Goal: Find specific page/section: Find specific page/section

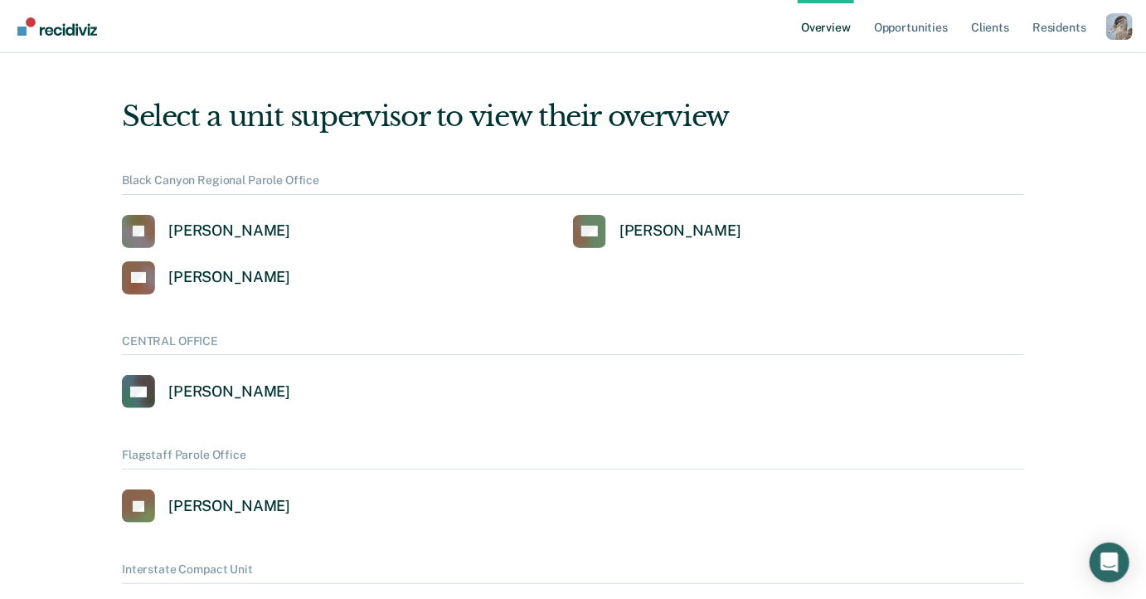
click at [1102, 27] on ul "Overview Opportunities Client s Resident s" at bounding box center [952, 26] width 309 height 53
click at [1110, 27] on div "Profile dropdown button" at bounding box center [1120, 26] width 27 height 27
click at [1041, 71] on link "Profile" at bounding box center [1053, 67] width 134 height 14
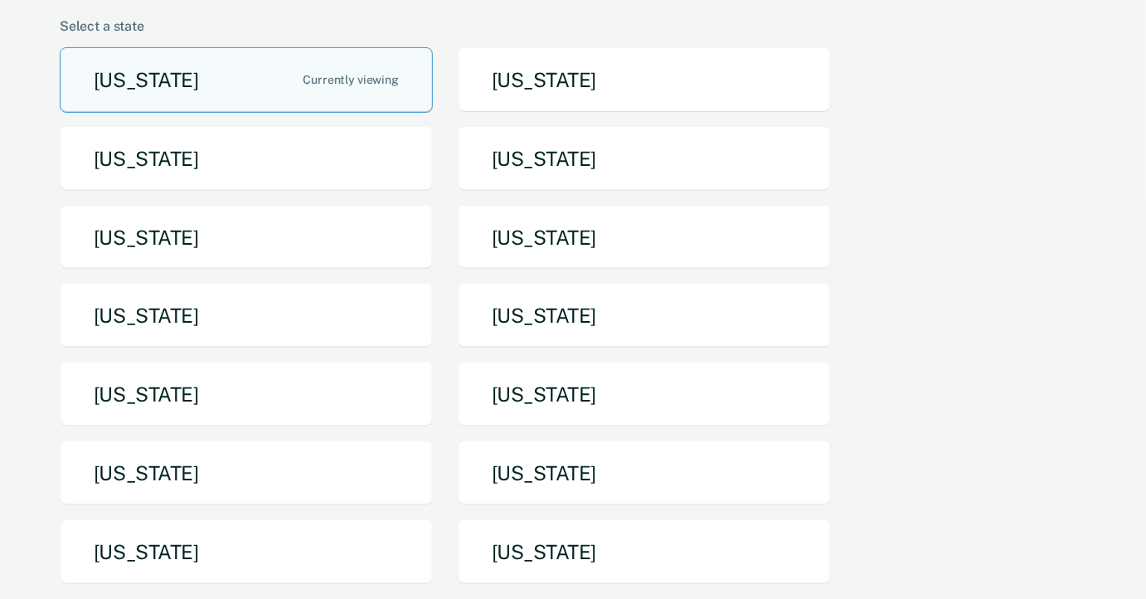
scroll to position [233, 0]
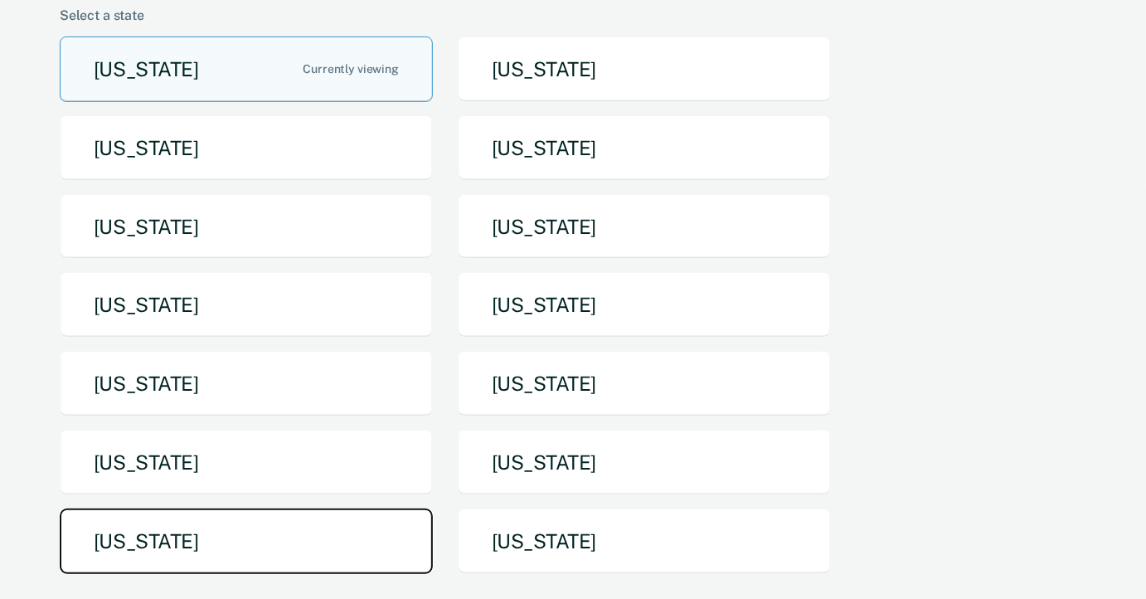
click at [357, 508] on button "[US_STATE]" at bounding box center [246, 541] width 373 height 66
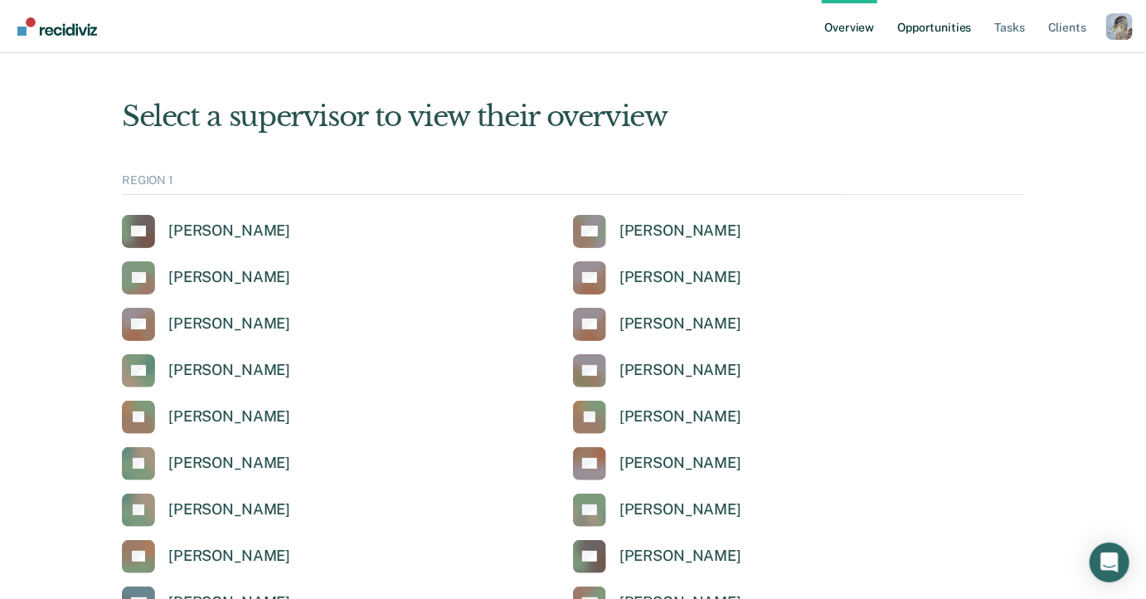
click at [951, 26] on link "Opportunities" at bounding box center [934, 26] width 80 height 53
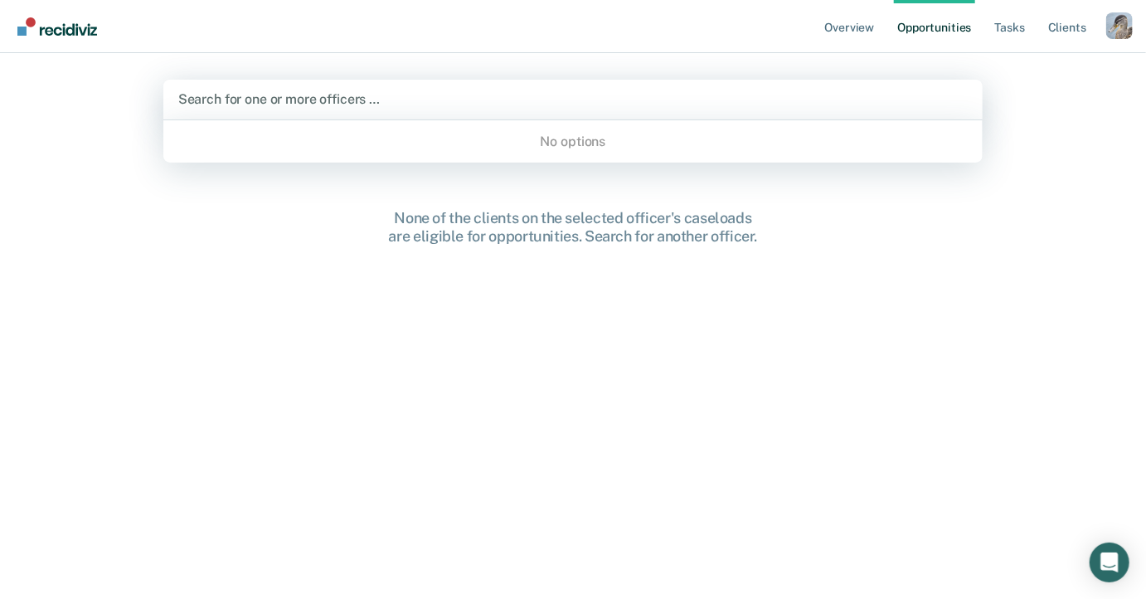
click at [520, 100] on div at bounding box center [573, 99] width 790 height 19
paste input "AC00203"
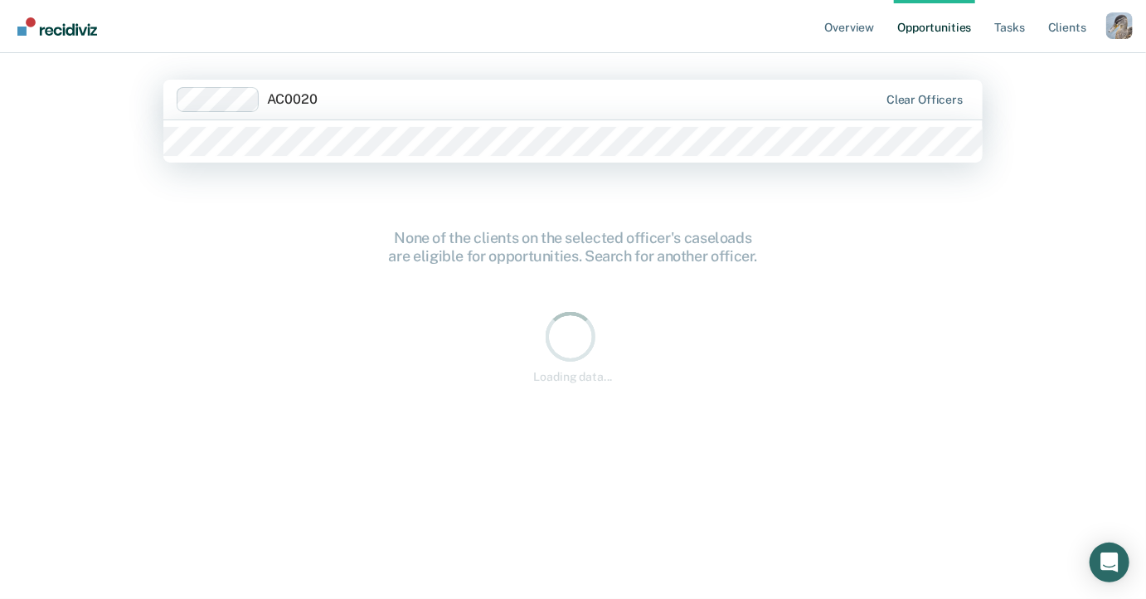
type input "AC00203"
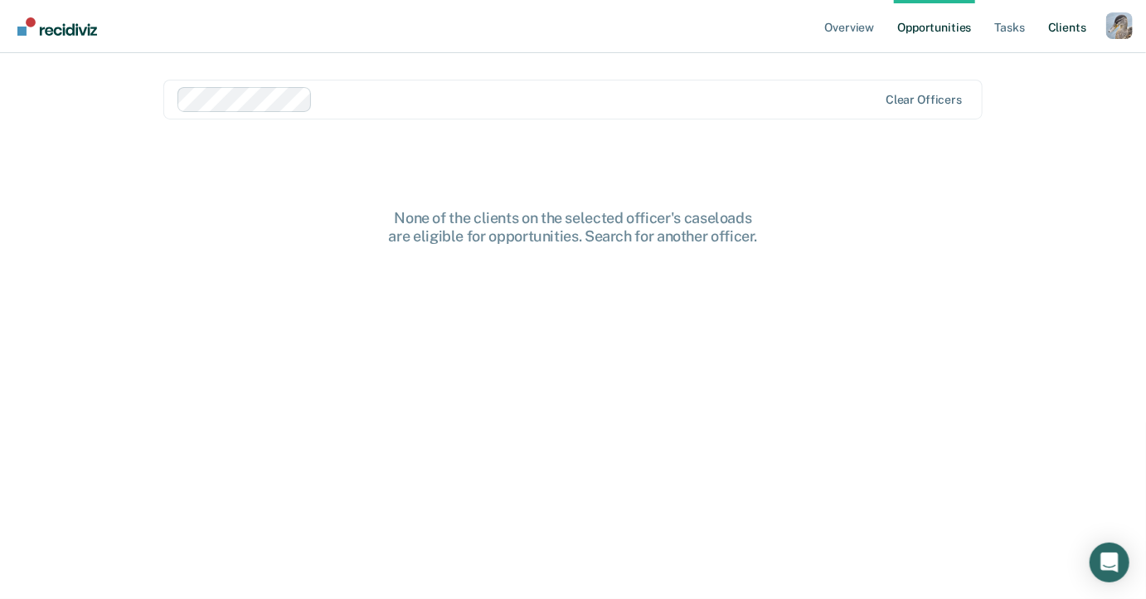
click at [1072, 25] on link "Client s" at bounding box center [1067, 26] width 45 height 53
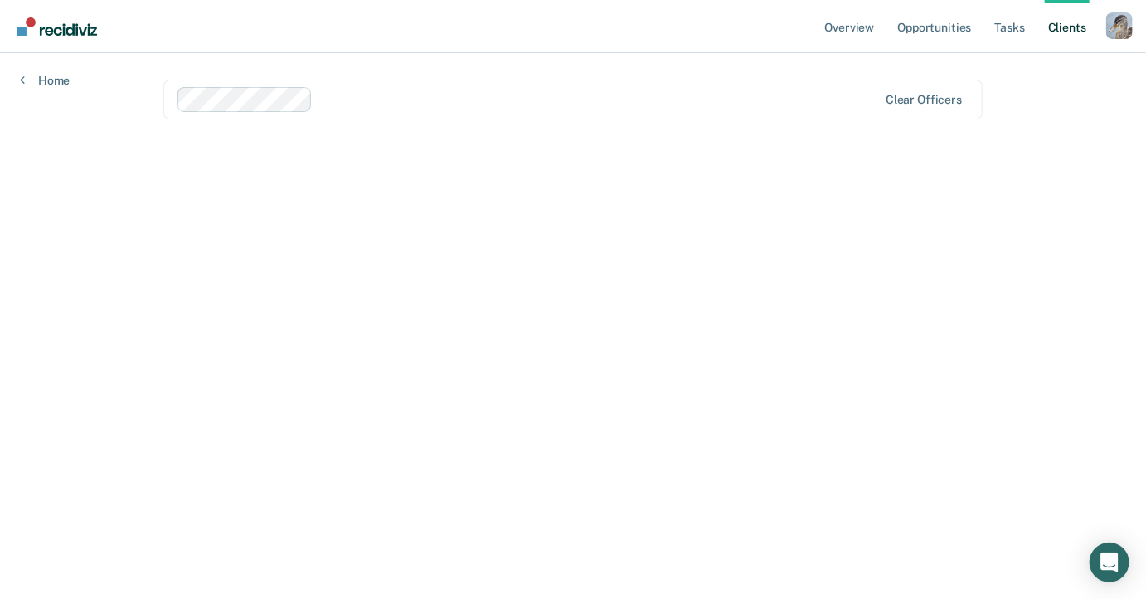
click at [591, 162] on main "Clear officers" at bounding box center [573, 306] width 860 height 506
click at [999, 29] on link "Tasks" at bounding box center [1010, 26] width 36 height 53
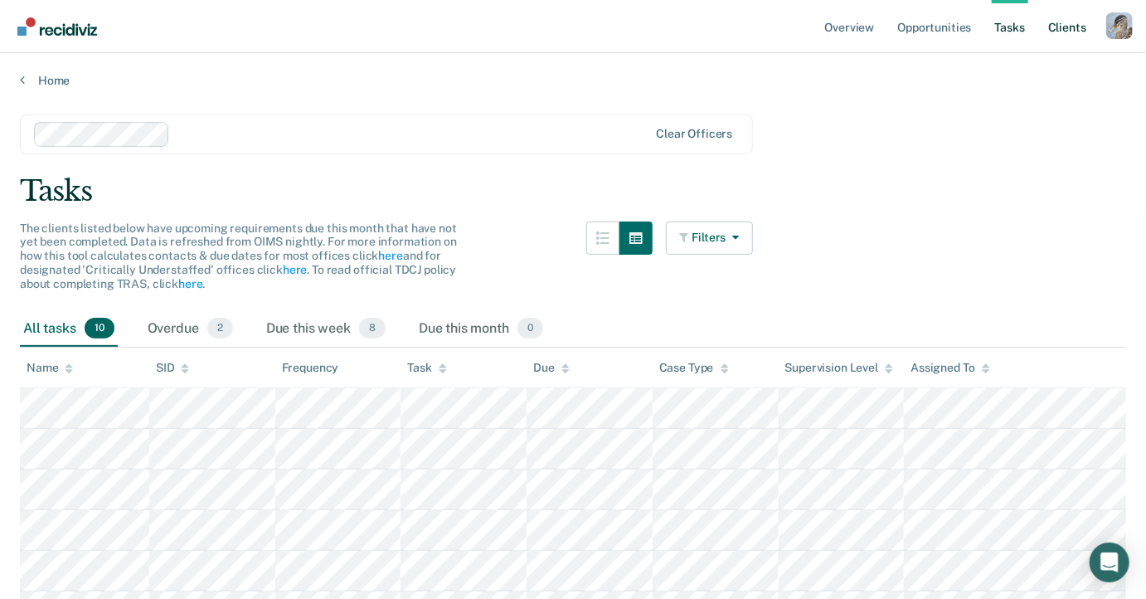
click at [1073, 24] on link "Client s" at bounding box center [1067, 26] width 45 height 53
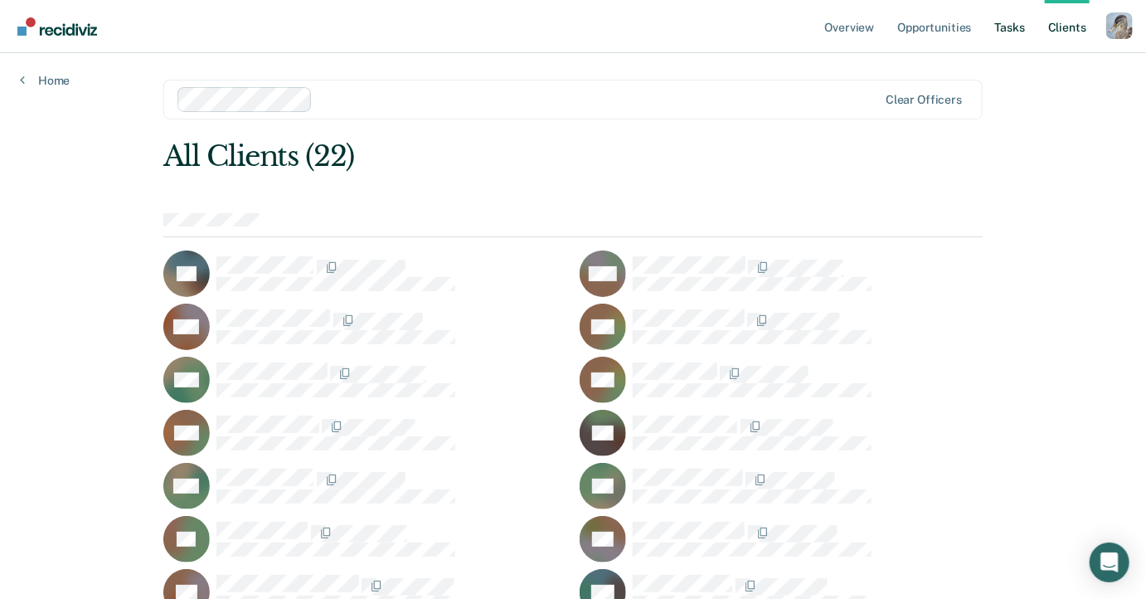
click at [1021, 22] on link "Tasks" at bounding box center [1010, 26] width 36 height 53
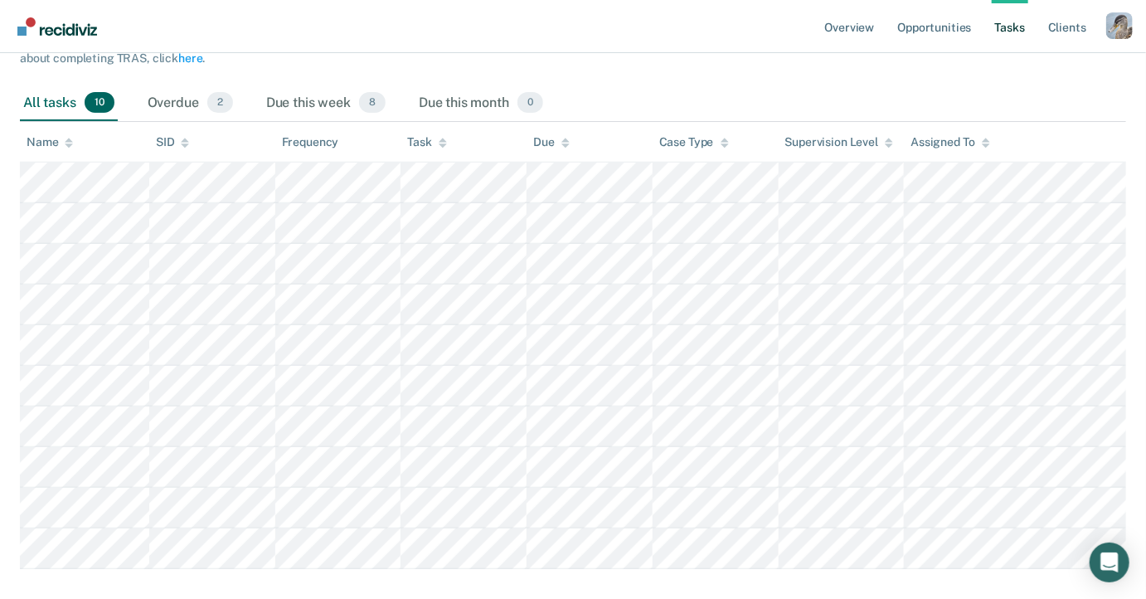
scroll to position [261, 0]
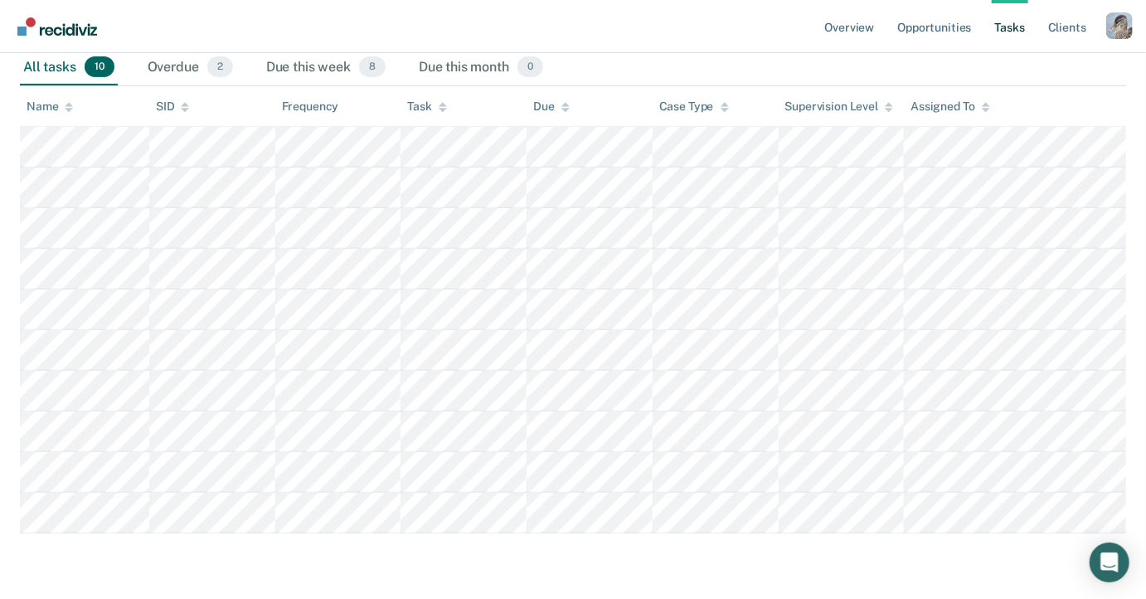
click at [751, 564] on main "Clear officers Tasks The clients listed below have upcoming requirements due th…" at bounding box center [573, 211] width 1146 height 768
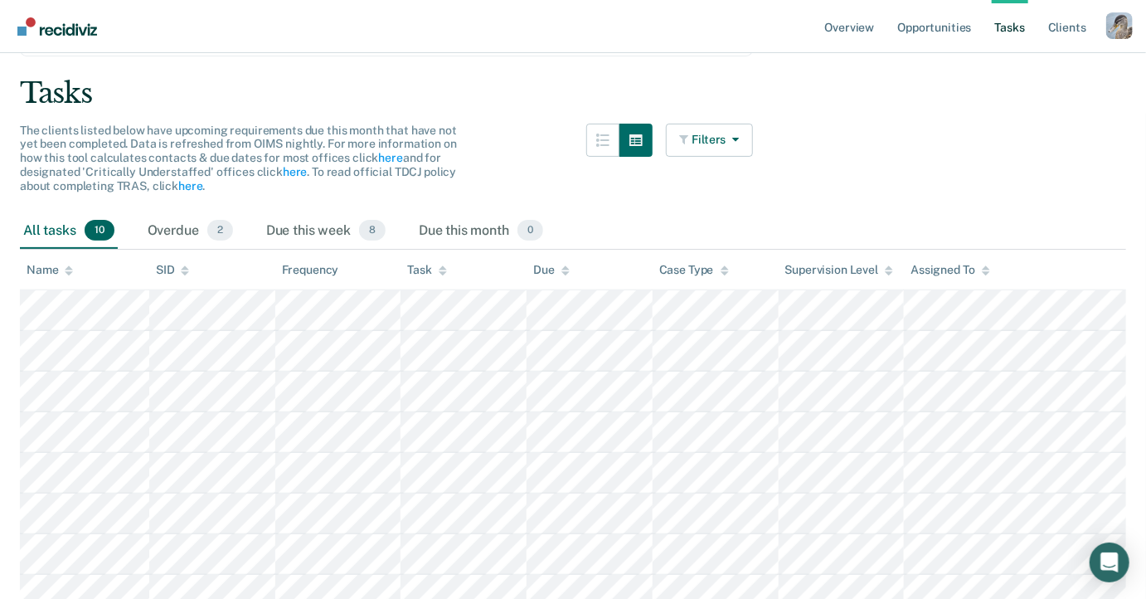
scroll to position [0, 0]
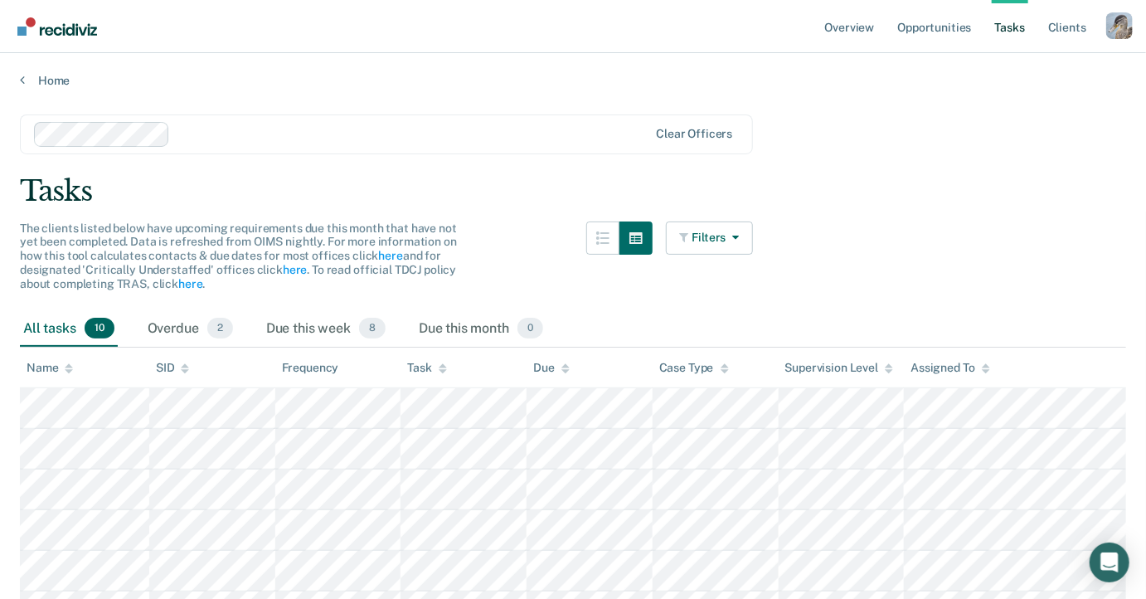
click at [685, 121] on div "Clear officers" at bounding box center [386, 134] width 733 height 40
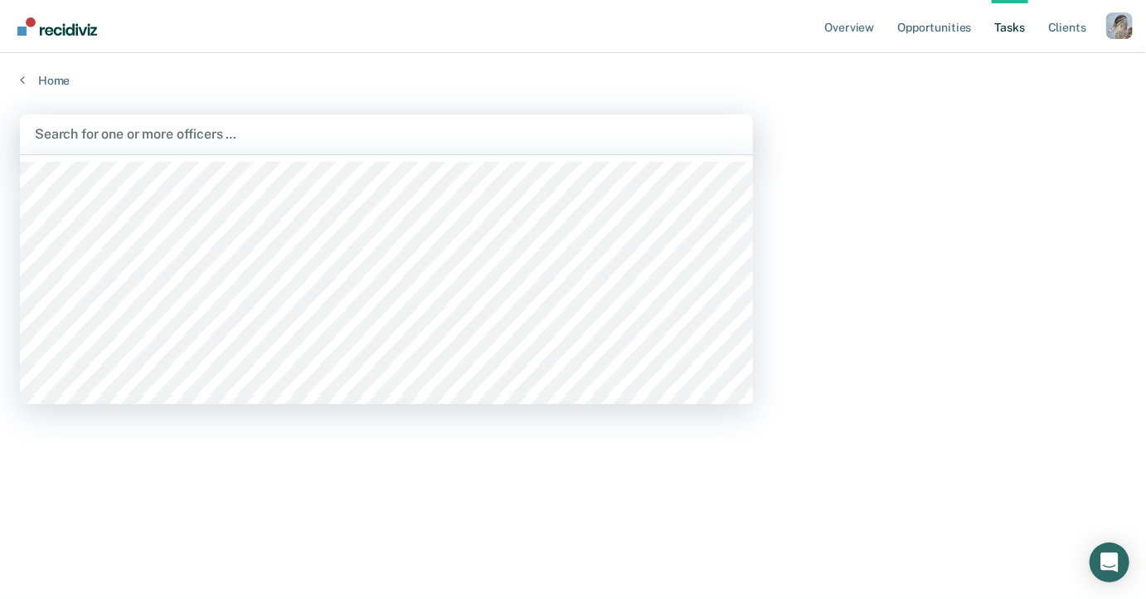
click at [551, 133] on div at bounding box center [386, 133] width 703 height 19
paste input "MD00355"
type input "MD00355"
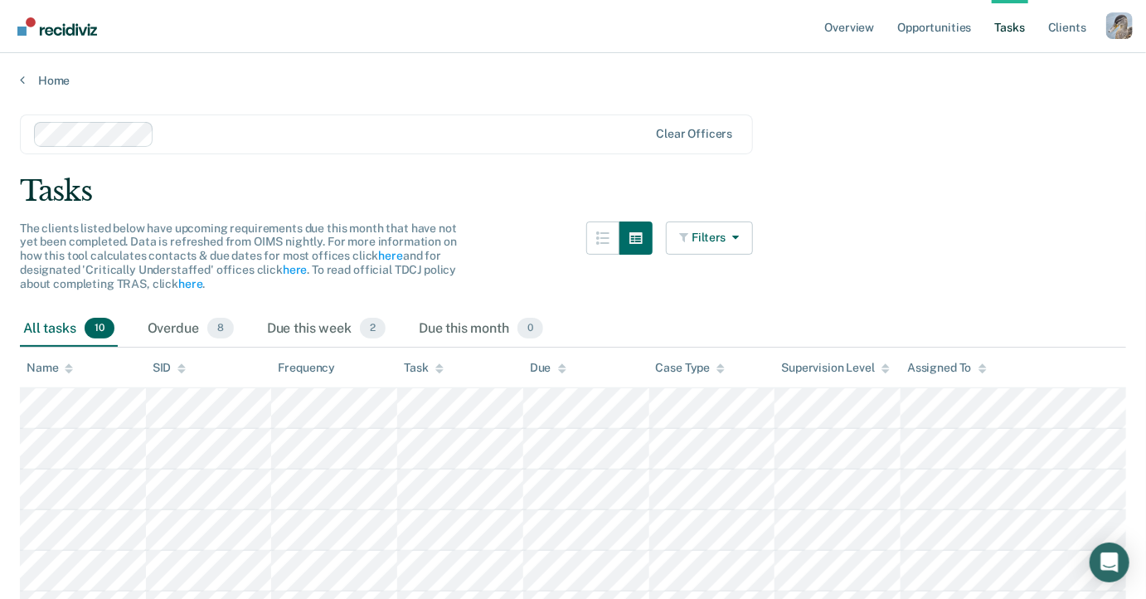
click at [459, 135] on div at bounding box center [405, 133] width 488 height 19
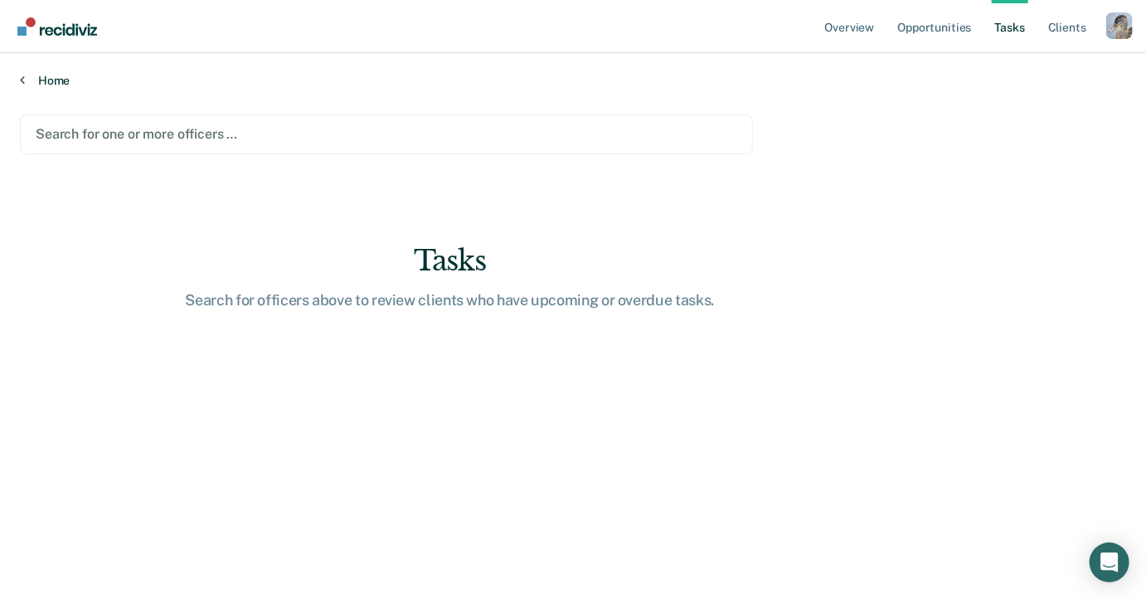
click at [483, 81] on link "Home" at bounding box center [573, 80] width 1107 height 15
